Goal: Information Seeking & Learning: Learn about a topic

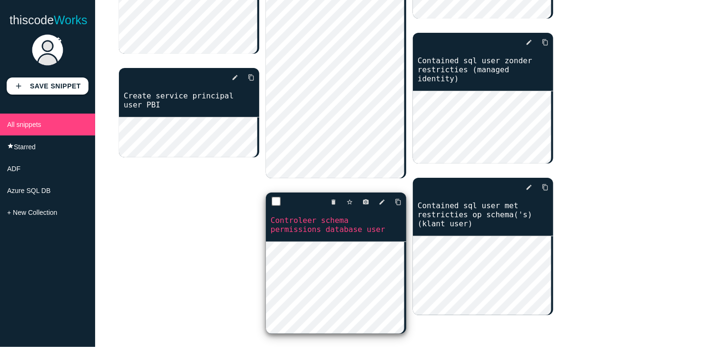
scroll to position [258, 0]
